Goal: Task Accomplishment & Management: Use online tool/utility

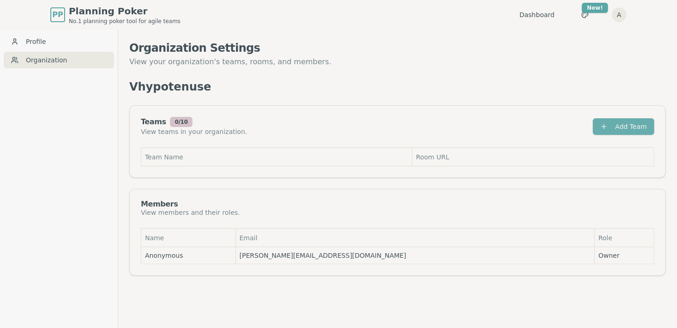
click at [619, 125] on button "Add Team" at bounding box center [623, 126] width 61 height 17
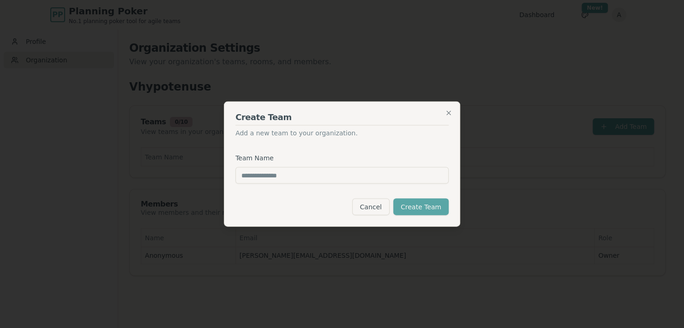
click at [318, 173] on input "Team Name" at bounding box center [342, 175] width 213 height 17
click at [432, 220] on div "Create Team Add a new team to your organization. Team Name ******* Cancel Creat…" at bounding box center [342, 164] width 236 height 125
click at [436, 209] on button "Create Team" at bounding box center [420, 207] width 55 height 17
click at [254, 179] on input "*******" at bounding box center [342, 175] width 213 height 17
type input "*******"
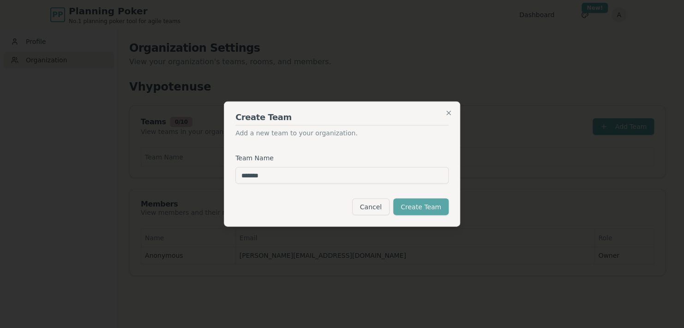
click at [398, 199] on div "Cancel Create Team" at bounding box center [342, 207] width 213 height 17
click at [411, 205] on button "Create Team" at bounding box center [420, 207] width 55 height 17
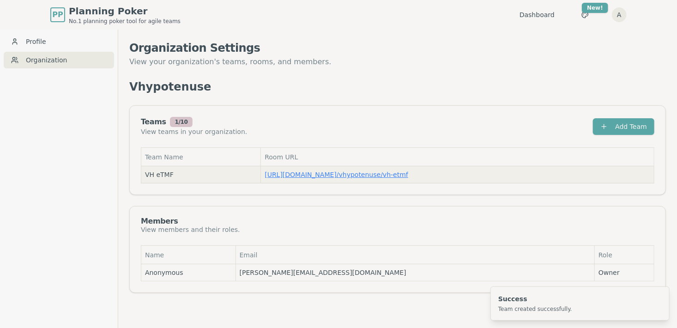
click at [377, 175] on link "https://planning-poker.com / vhypotenuse/vh-etmf" at bounding box center [337, 174] width 144 height 7
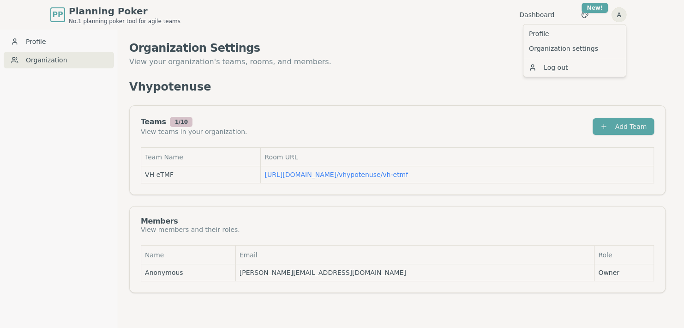
click at [616, 12] on html "PP Planning Poker No.1 planning poker tool for agile teams Dashboard Toggle the…" at bounding box center [342, 178] width 684 height 357
click at [582, 47] on link "Organization settings" at bounding box center [574, 48] width 99 height 15
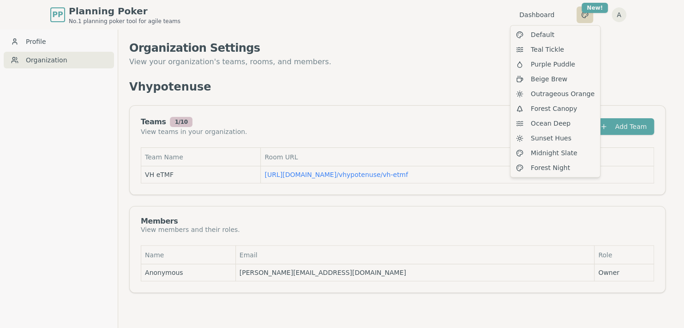
click at [582, 14] on html "PP Planning Poker No.1 planning poker tool for agile teams Dashboard Toggle the…" at bounding box center [342, 178] width 684 height 357
click at [331, 177] on html "PP Planning Poker No.1 planning poker tool for agile teams Dashboard Toggle the…" at bounding box center [342, 178] width 684 height 357
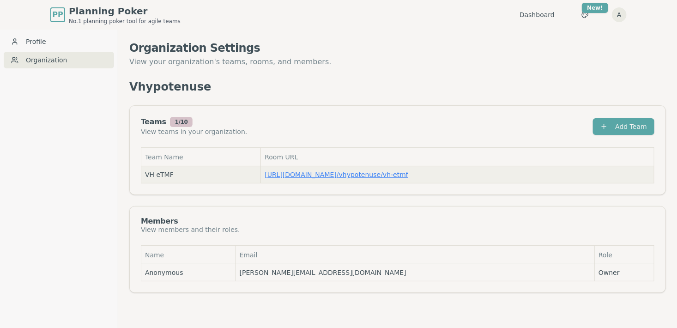
click at [346, 173] on link "https://planning-poker.com / vhypotenuse/vh-etmf" at bounding box center [337, 174] width 144 height 7
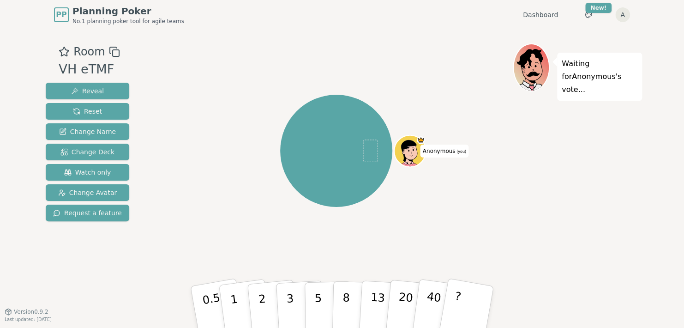
click at [599, 76] on p "Waiting for Anonymous 's vote..." at bounding box center [600, 76] width 76 height 39
click at [620, 14] on html "PP Planning Poker No.1 planning poker tool for agile teams Dashboard Toggle the…" at bounding box center [342, 164] width 684 height 328
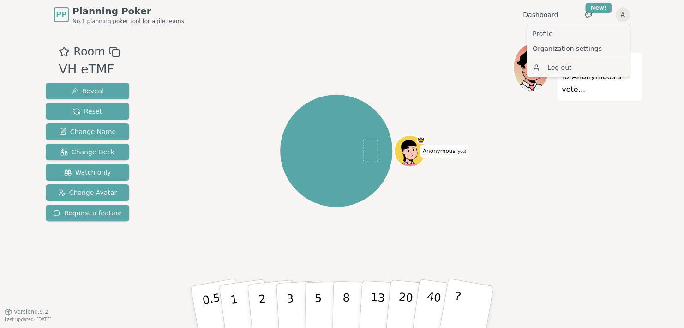
click at [568, 121] on html "PP Planning Poker No.1 planning poker tool for agile teams Dashboard Toggle the…" at bounding box center [342, 164] width 684 height 328
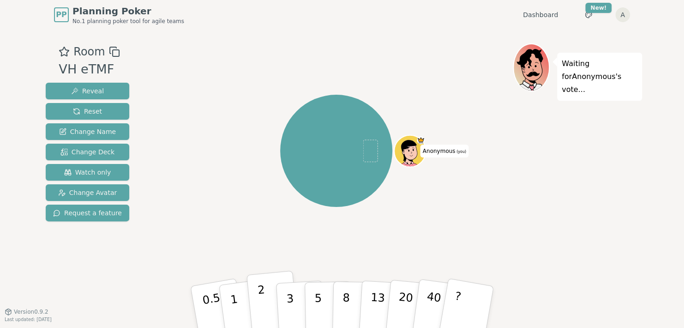
click at [266, 305] on button "2" at bounding box center [273, 307] width 53 height 73
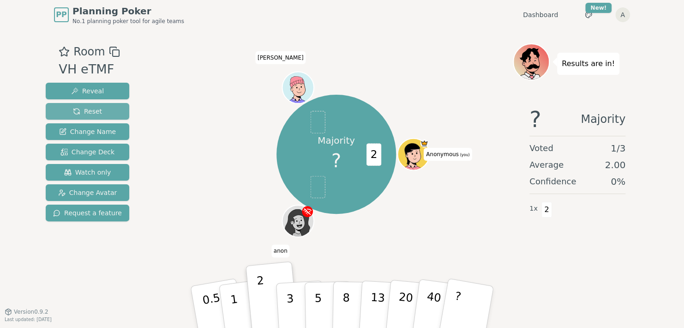
click at [89, 111] on span "Reset" at bounding box center [87, 111] width 29 height 9
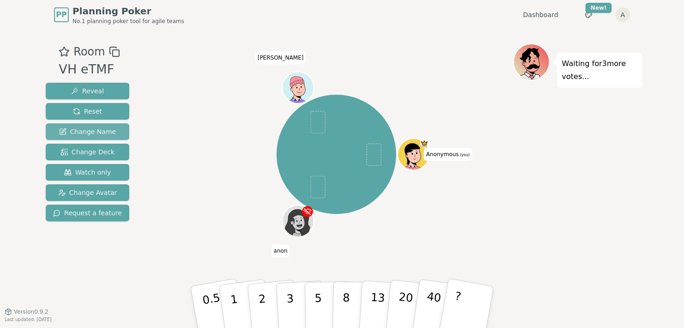
click at [84, 130] on span "Change Name" at bounding box center [87, 131] width 57 height 9
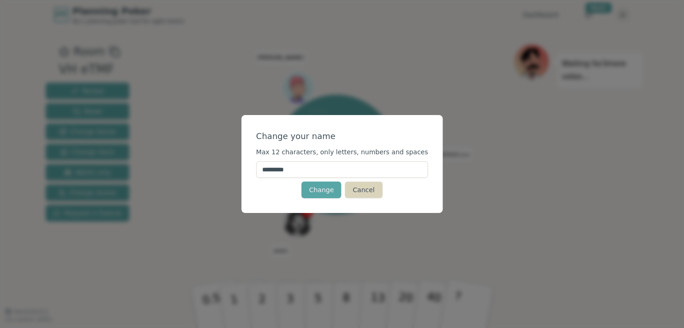
click at [351, 187] on button "Cancel" at bounding box center [363, 189] width 37 height 17
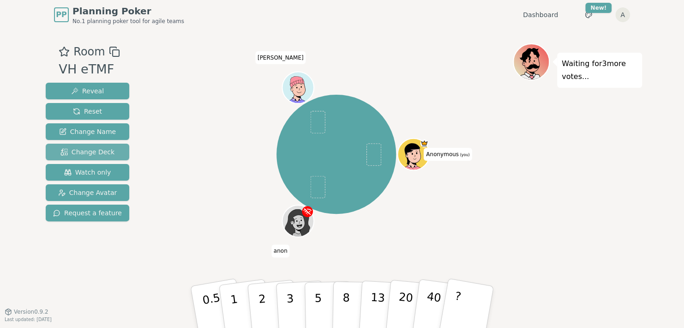
click at [84, 149] on span "Change Deck" at bounding box center [87, 151] width 54 height 9
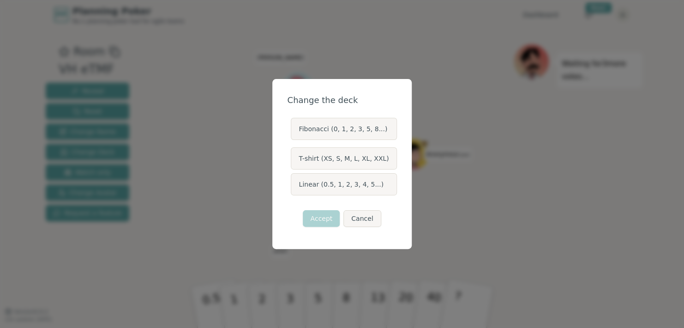
click at [334, 130] on label "Fibonacci (0, 1, 2, 3, 5, 8...)" at bounding box center [344, 129] width 106 height 22
click at [294, 130] on button "Fibonacci (0, 1, 2, 3, 5, 8...)" at bounding box center [290, 128] width 7 height 7
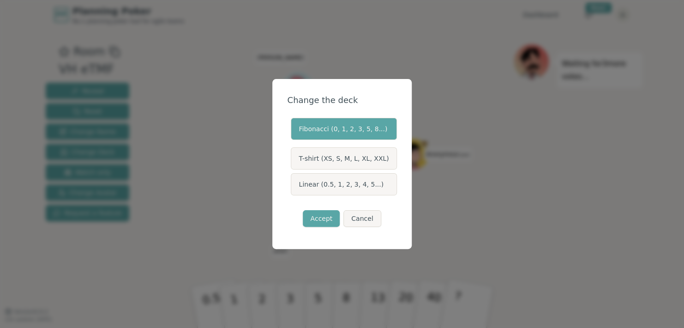
click at [331, 186] on label "Linear (0.5, 1, 2, 3, 4, 5...)" at bounding box center [344, 184] width 106 height 22
click at [294, 186] on button "Linear (0.5, 1, 2, 3, 4, 5...)" at bounding box center [290, 184] width 7 height 7
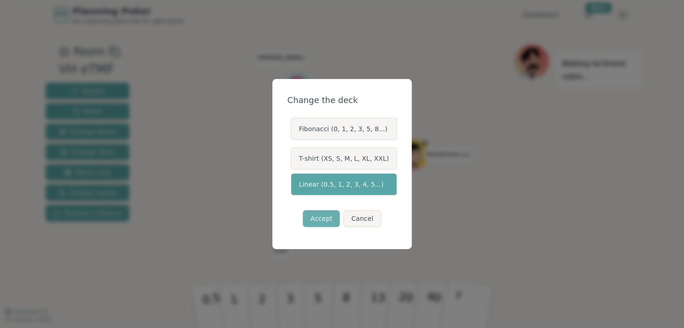
click at [324, 219] on button "Accept" at bounding box center [321, 218] width 37 height 17
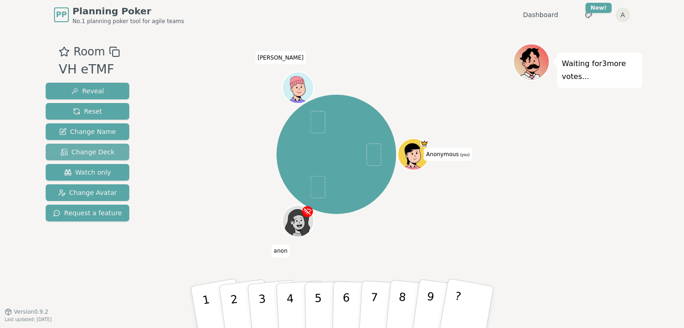
click at [91, 155] on span "Change Deck" at bounding box center [87, 151] width 54 height 9
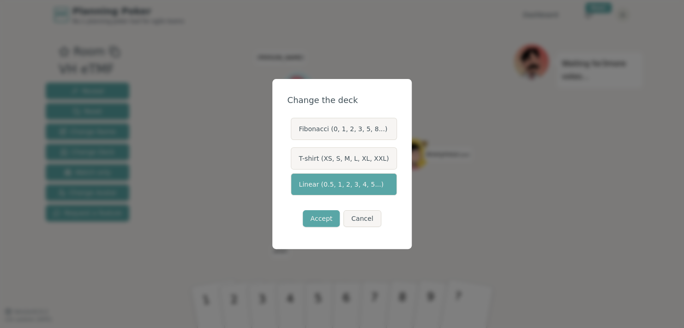
click at [326, 130] on label "Fibonacci (0, 1, 2, 3, 5, 8...)" at bounding box center [344, 129] width 106 height 22
click at [294, 130] on button "Fibonacci (0, 1, 2, 3, 5, 8...)" at bounding box center [290, 128] width 7 height 7
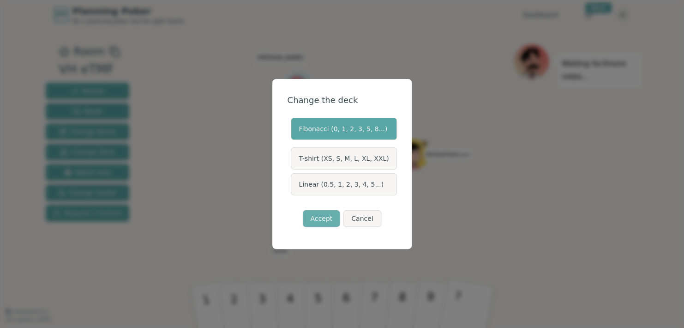
click at [321, 222] on button "Accept" at bounding box center [321, 218] width 37 height 17
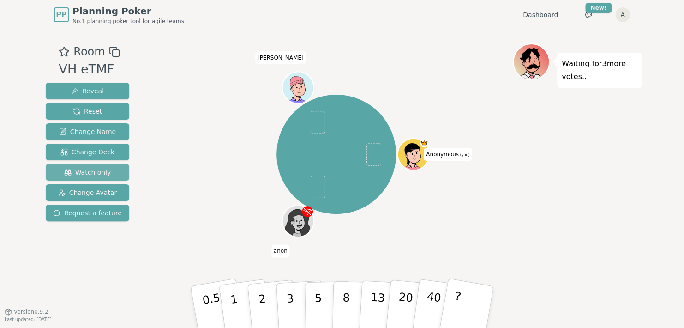
click at [85, 173] on span "Watch only" at bounding box center [87, 172] width 47 height 9
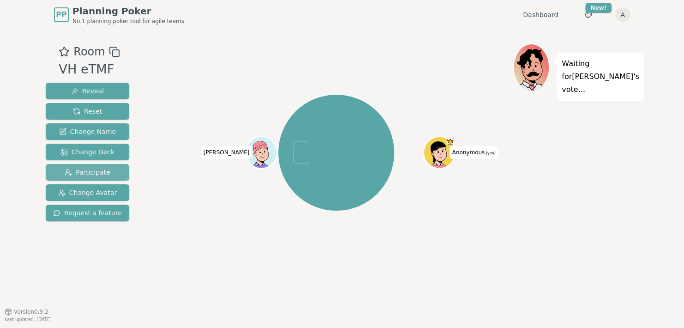
click at [95, 171] on span "Participate" at bounding box center [88, 172] width 46 height 9
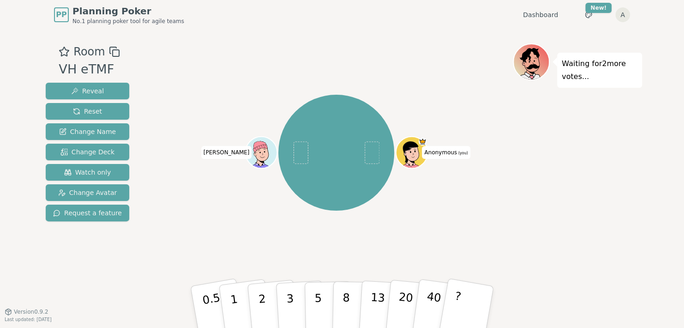
click at [574, 66] on p "Waiting for 2 more votes..." at bounding box center [600, 70] width 76 height 26
click at [537, 56] on icon at bounding box center [530, 56] width 34 height 16
click at [553, 11] on link "Dashboard" at bounding box center [540, 14] width 35 height 9
click at [598, 71] on p "Waiting for 2 more votes..." at bounding box center [600, 70] width 76 height 26
click at [90, 112] on span "Reset" at bounding box center [87, 111] width 29 height 9
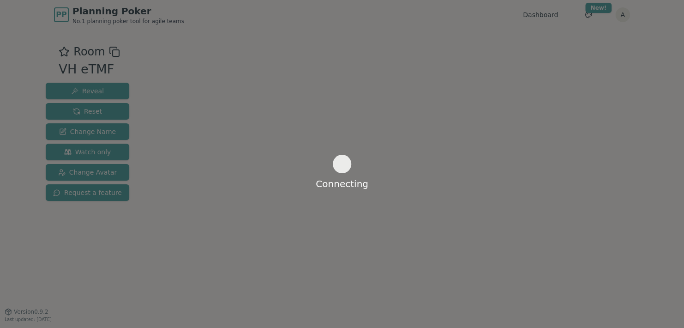
click at [590, 13] on html "PP Planning Poker No.1 planning poker tool for agile teams Dashboard Toggle the…" at bounding box center [342, 164] width 684 height 328
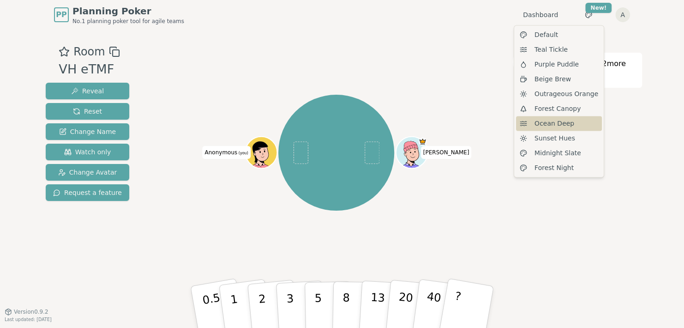
click at [568, 123] on span "Ocean Deep" at bounding box center [555, 123] width 40 height 9
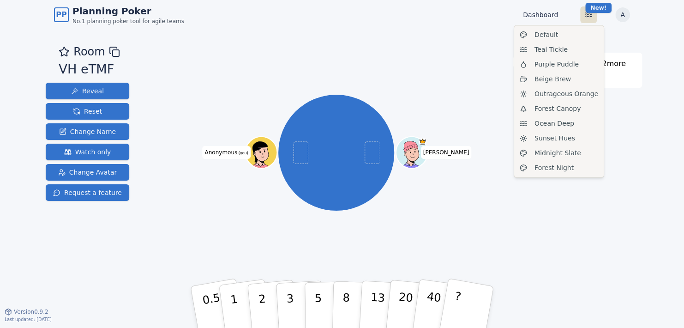
click at [588, 22] on html "PP Planning Poker No.1 planning poker tool for agile teams Dashboard Toggle the…" at bounding box center [342, 164] width 684 height 328
click at [567, 166] on span "Forest Night" at bounding box center [554, 167] width 39 height 9
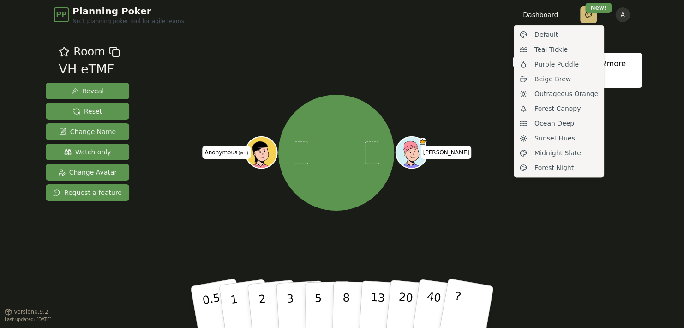
click at [586, 18] on html "PP Planning Poker No.1 planning poker tool for agile teams Dashboard Toggle the…" at bounding box center [342, 164] width 684 height 328
click at [562, 159] on div "Midnight Slate" at bounding box center [559, 152] width 86 height 15
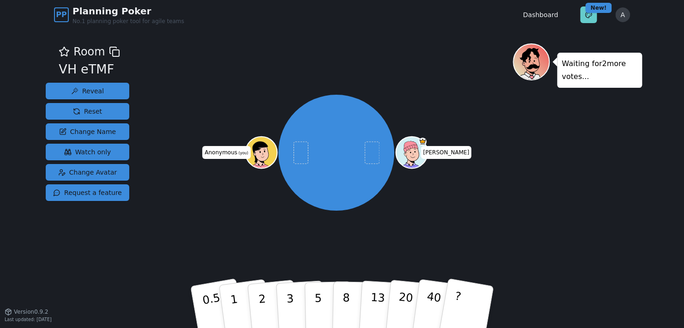
click at [588, 19] on html "PP Planning Poker No.1 planning poker tool for agile teams Dashboard Toggle the…" at bounding box center [342, 164] width 684 height 328
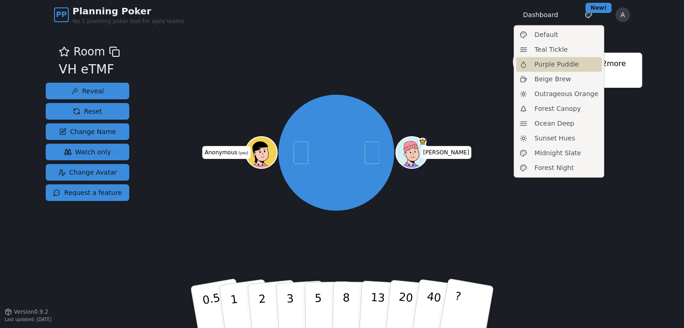
click at [571, 66] on span "Purple Puddle" at bounding box center [557, 64] width 44 height 9
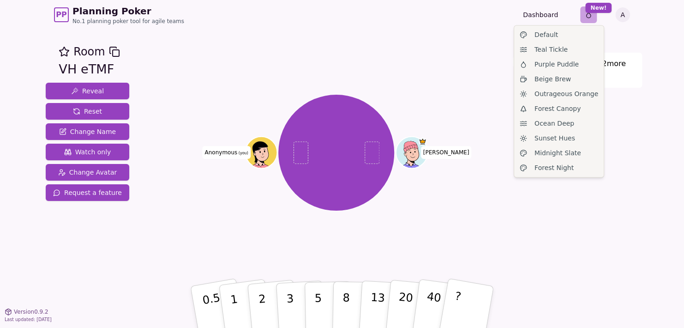
click at [592, 14] on html "PP Planning Poker No.1 planning poker tool for agile teams Dashboard Toggle the…" at bounding box center [342, 164] width 684 height 328
click at [562, 48] on span "Teal Tickle" at bounding box center [551, 49] width 33 height 9
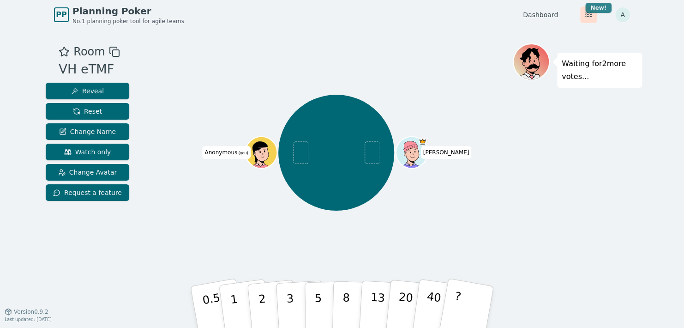
click at [595, 5] on html "PP Planning Poker No.1 planning poker tool for agile teams Dashboard Toggle the…" at bounding box center [342, 164] width 684 height 328
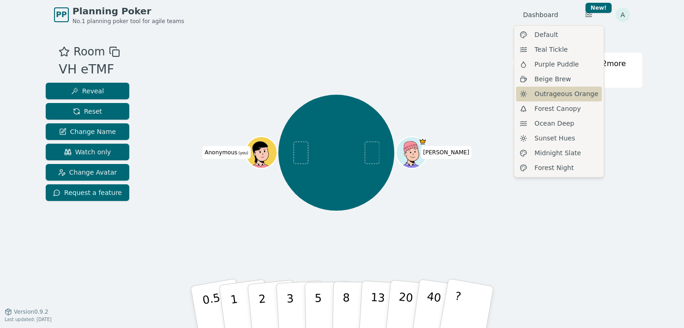
click at [569, 95] on span "Outrageous Orange" at bounding box center [567, 93] width 64 height 9
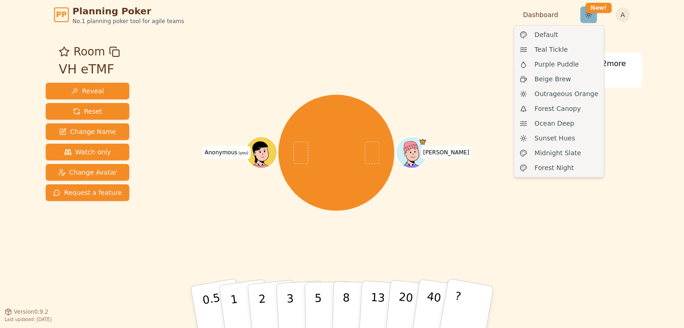
click at [593, 13] on html "PP Planning Poker No.1 planning poker tool for agile teams Dashboard Toggle the…" at bounding box center [342, 164] width 684 height 328
click at [562, 141] on span "Sunset Hues" at bounding box center [555, 137] width 41 height 9
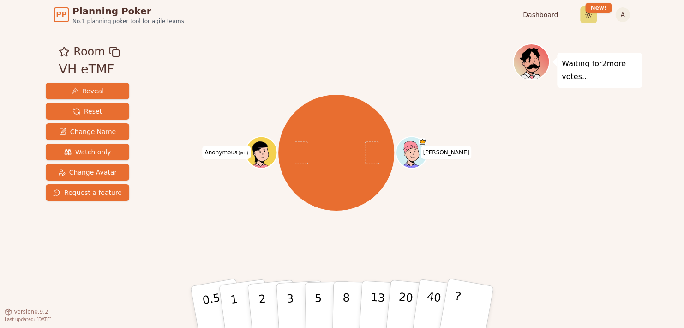
click at [593, 19] on html "PP Planning Poker No.1 planning poker tool for agile teams Dashboard Toggle the…" at bounding box center [342, 164] width 684 height 328
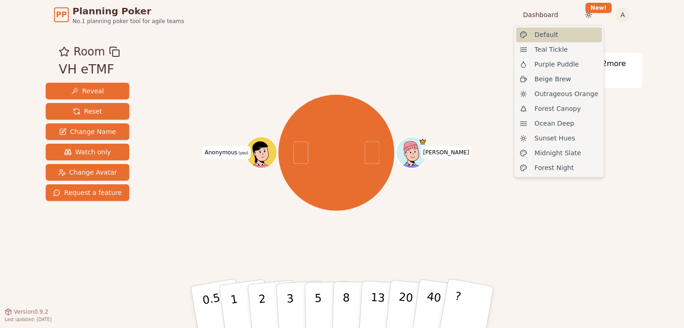
click at [555, 34] on span "Default" at bounding box center [547, 34] width 24 height 9
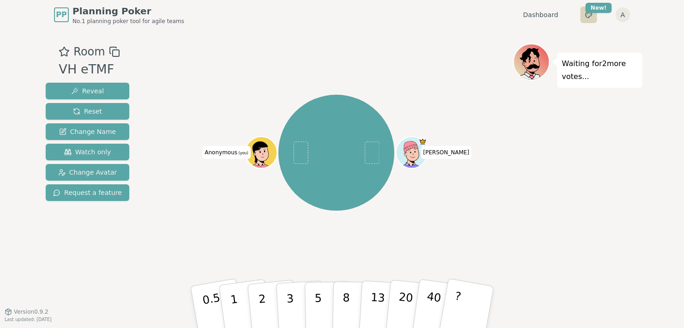
click at [592, 16] on html "PP Planning Poker No.1 planning poker tool for agile teams Dashboard Toggle the…" at bounding box center [342, 164] width 684 height 328
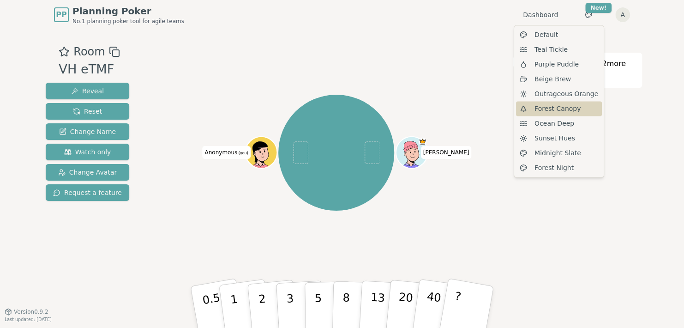
click at [573, 107] on span "Forest Canopy" at bounding box center [558, 108] width 46 height 9
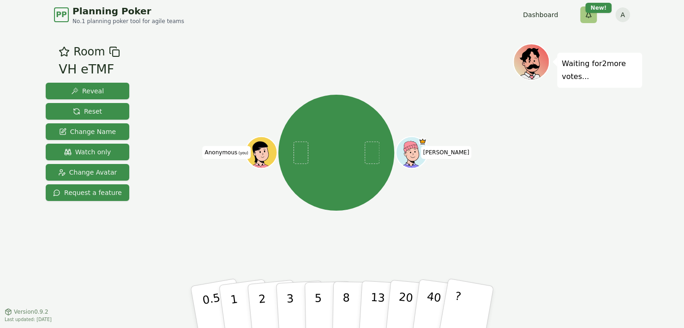
click at [590, 15] on html "PP Planning Poker No.1 planning poker tool for agile teams Dashboard Toggle the…" at bounding box center [342, 164] width 684 height 328
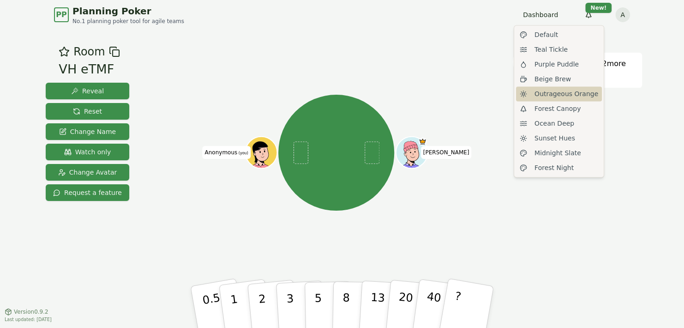
drag, startPoint x: 552, startPoint y: 91, endPoint x: 562, endPoint y: 92, distance: 10.7
click at [552, 91] on span "Outrageous Orange" at bounding box center [567, 93] width 64 height 9
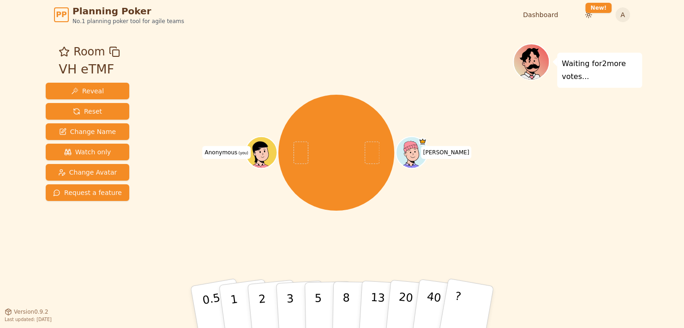
click at [526, 186] on div "Waiting for 2 more votes..." at bounding box center [577, 170] width 129 height 254
click at [96, 132] on span "Change Name" at bounding box center [87, 131] width 57 height 9
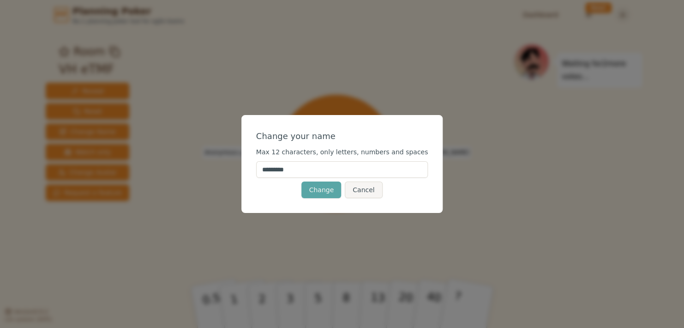
click at [305, 165] on input "*********" at bounding box center [342, 169] width 172 height 17
drag, startPoint x: 320, startPoint y: 169, endPoint x: 252, endPoint y: 167, distance: 68.8
click at [252, 167] on div "Change your name Max 12 characters, only letters, numbers and spaces ********* …" at bounding box center [342, 164] width 684 height 328
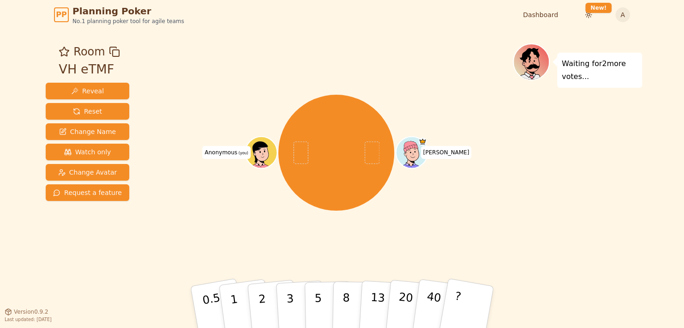
click at [607, 50] on div "Waiting for 2 more votes..." at bounding box center [577, 61] width 129 height 37
click at [594, 74] on p "Waiting for 2 more votes..." at bounding box center [600, 70] width 76 height 26
click at [538, 56] on icon at bounding box center [535, 53] width 6 height 7
click at [598, 6] on html "PP Planning Poker No.1 planning poker tool for agile teams Dashboard Toggle the…" at bounding box center [342, 164] width 684 height 328
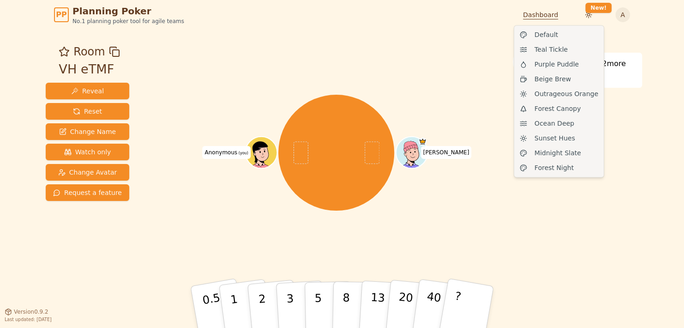
click at [552, 12] on html "PP Planning Poker No.1 planning poker tool for agile teams Dashboard Toggle the…" at bounding box center [342, 164] width 684 height 328
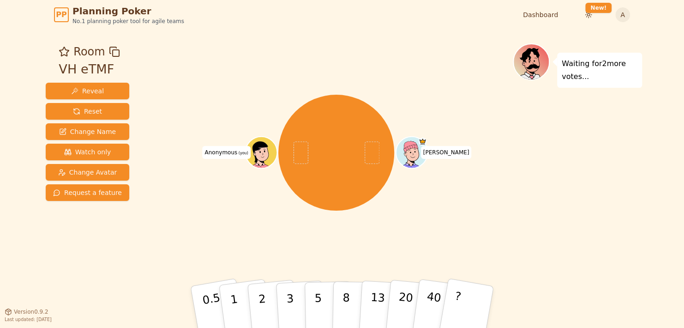
click at [592, 79] on p "Waiting for 2 more votes..." at bounding box center [600, 70] width 76 height 26
